Goal: Find contact information: Find contact information

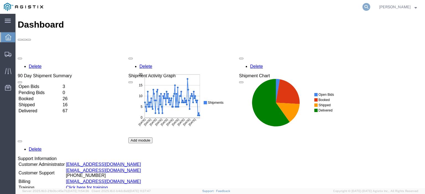
click at [370, 5] on icon at bounding box center [366, 7] width 8 height 8
paste input "56373801"
type input "56373801"
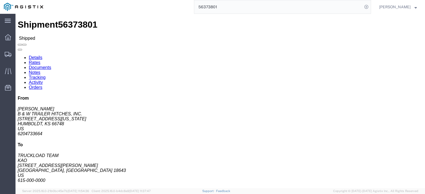
drag, startPoint x: 111, startPoint y: 88, endPoint x: 74, endPoint y: 89, distance: 37.1
click div "Ship From B & W TRAILER HITCHES, INC. ([PERSON_NAME]) [STREET_ADDRESS][US_STATE…"
click address "KAO (TRUCKLOAD TEAM) [STREET_ADDRESS][PERSON_NAME] 615-000-0000 [EMAIL_ADDRESS]…"
drag, startPoint x: 122, startPoint y: 88, endPoint x: 89, endPoint y: 87, distance: 33.5
click div "Ship To KAO (TRUCKLOAD TEAM) [STREET_ADDRESS][PERSON_NAME] 615-000-0000 [EMAIL_…"
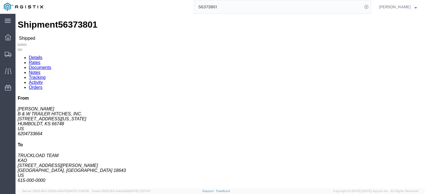
copy address "[EMAIL_ADDRESS][DOMAIN_NAME]"
